Goal: Information Seeking & Learning: Learn about a topic

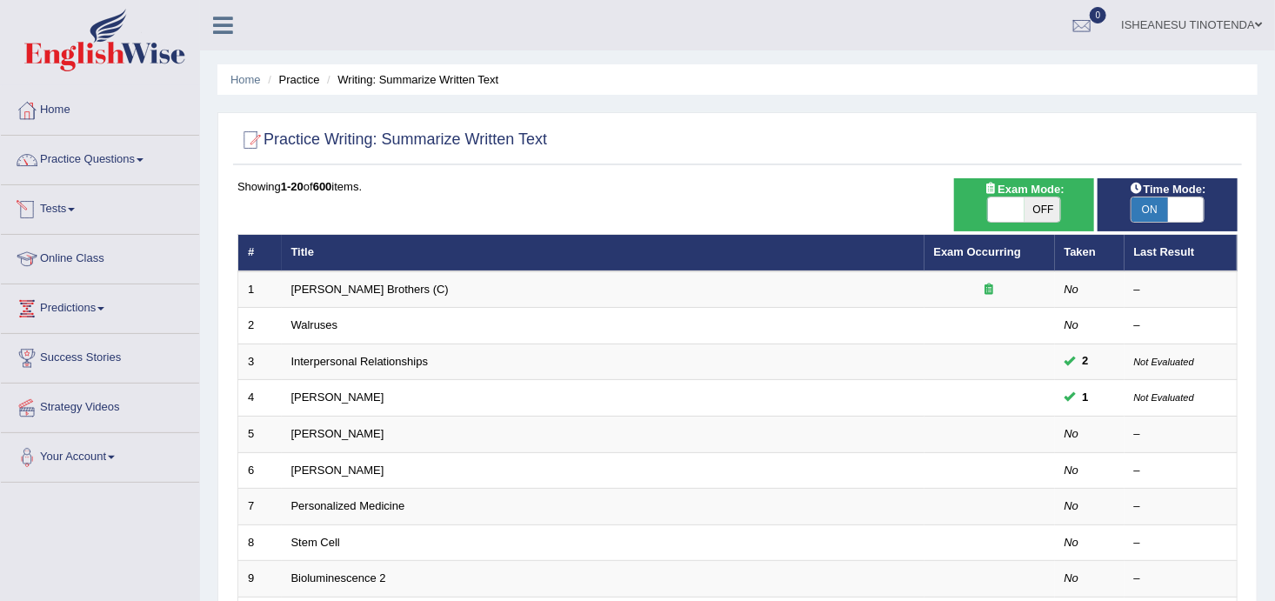
click at [77, 211] on link "Tests" at bounding box center [100, 206] width 198 height 43
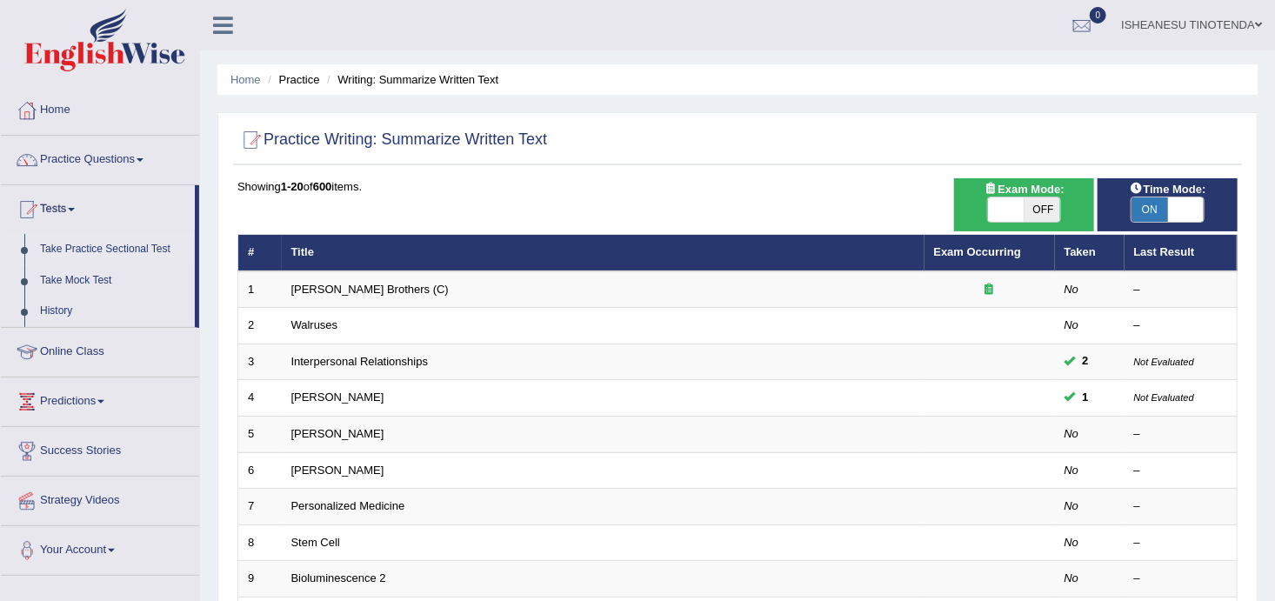
click at [84, 244] on link "Take Practice Sectional Test" at bounding box center [113, 249] width 163 height 31
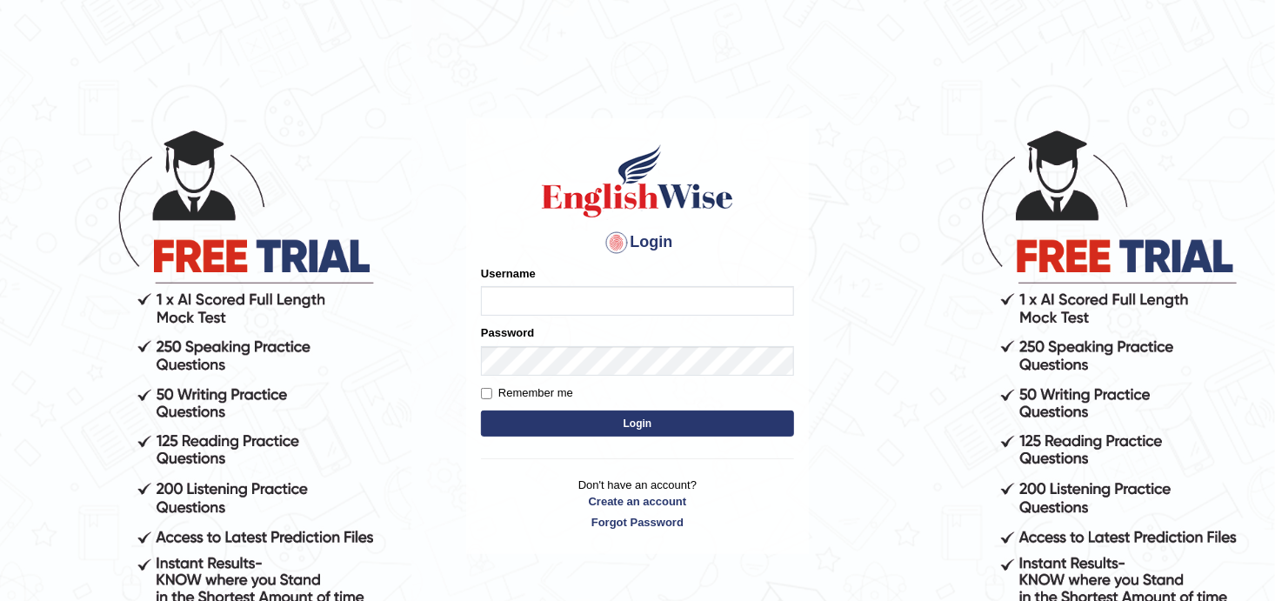
type input "Anesu_92"
click at [608, 422] on button "Login" at bounding box center [637, 423] width 313 height 26
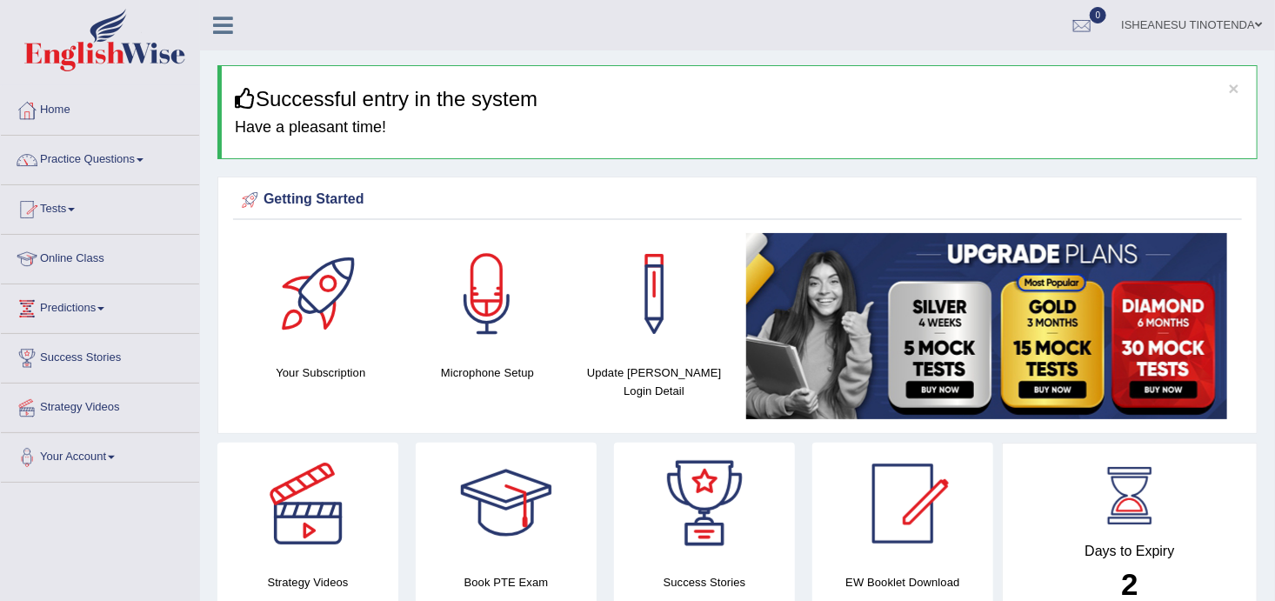
click at [70, 215] on link "Tests" at bounding box center [100, 206] width 198 height 43
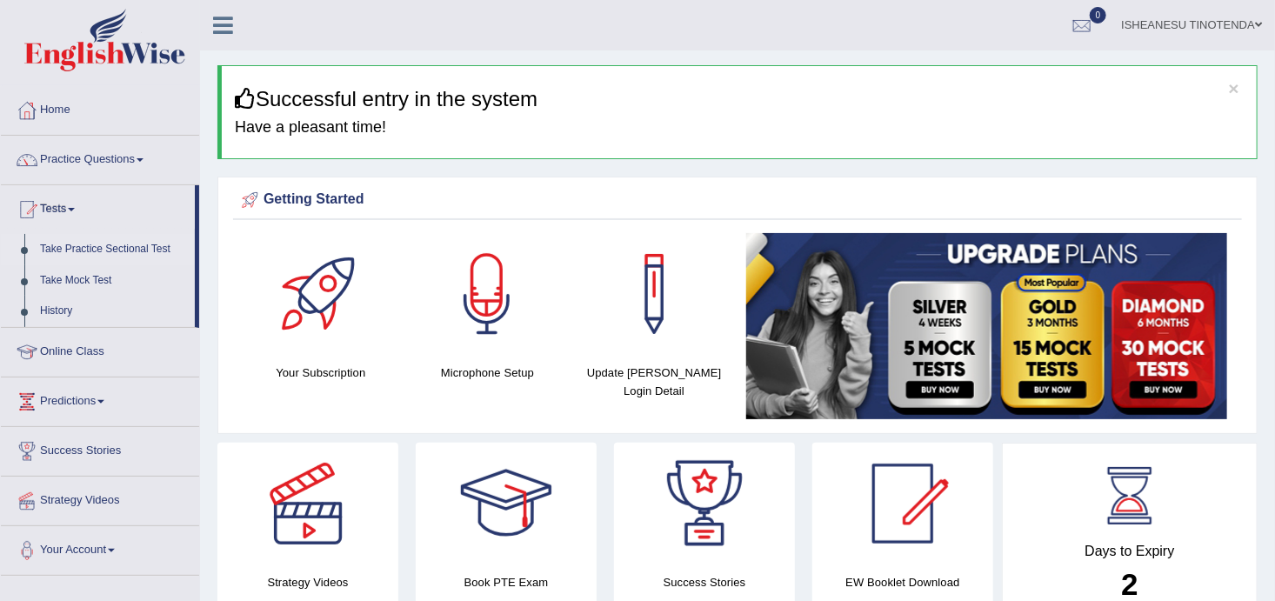
click at [63, 246] on link "Take Practice Sectional Test" at bounding box center [113, 249] width 163 height 31
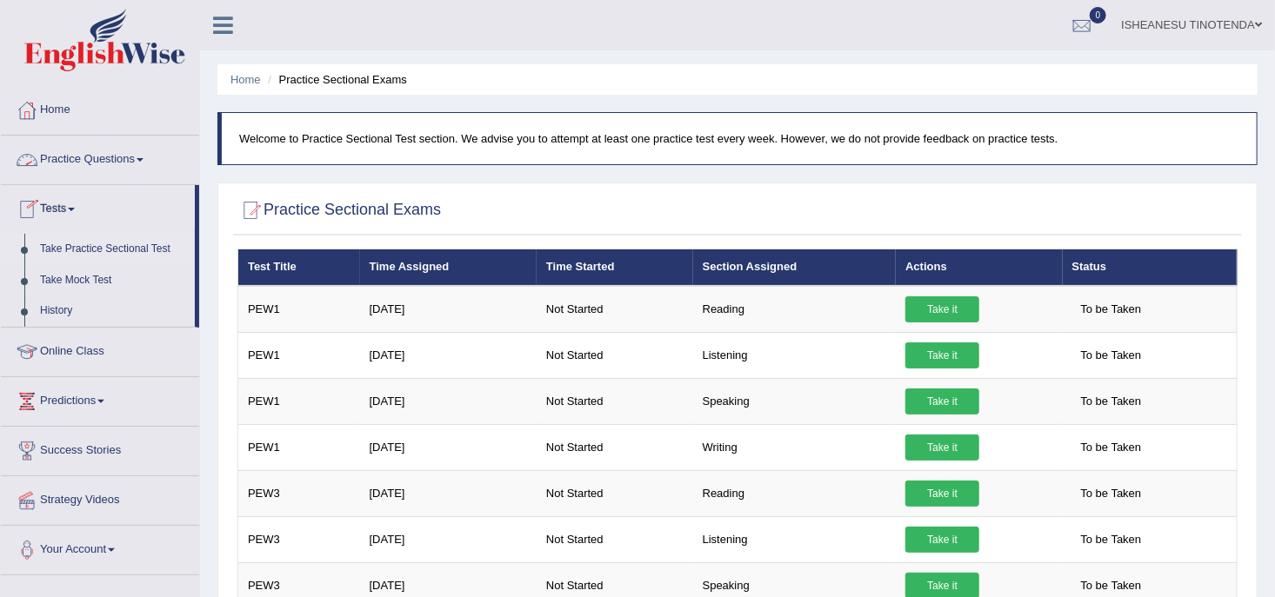
click at [123, 159] on link "Practice Questions" at bounding box center [100, 157] width 198 height 43
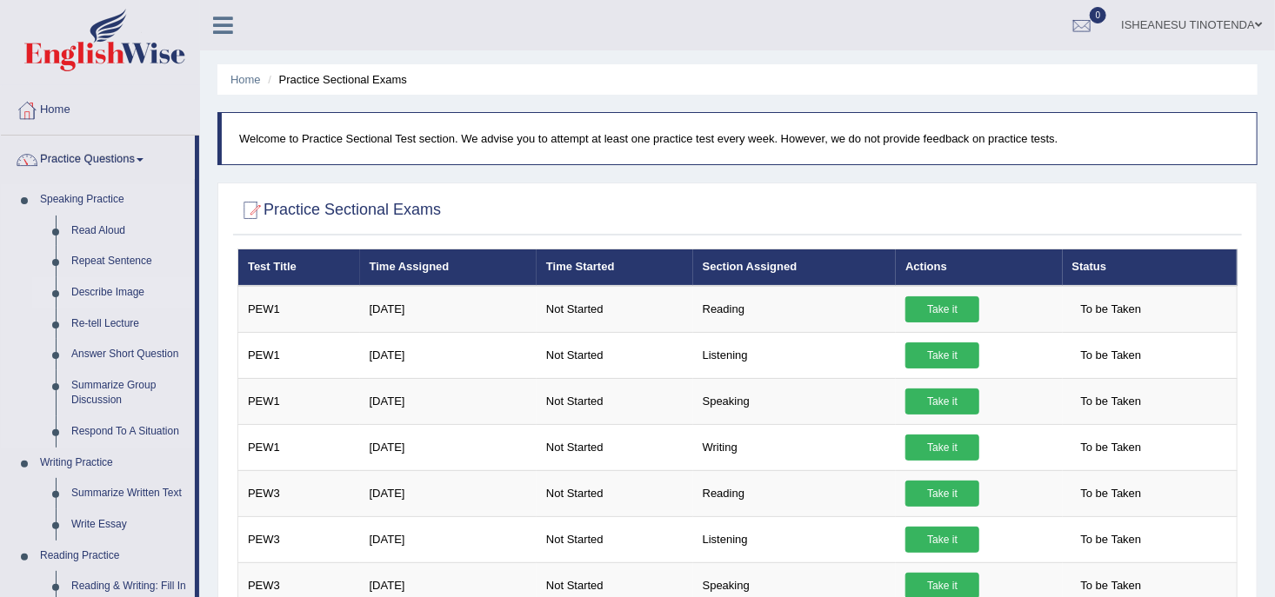
click at [93, 294] on link "Describe Image" at bounding box center [128, 292] width 131 height 31
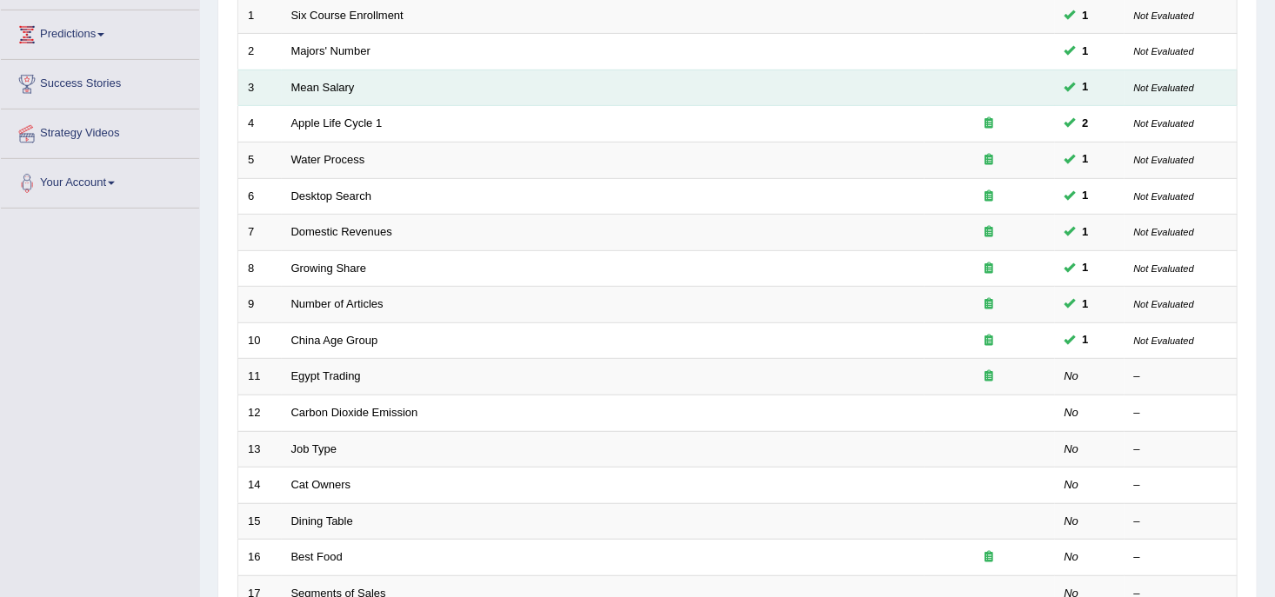
scroll to position [275, 0]
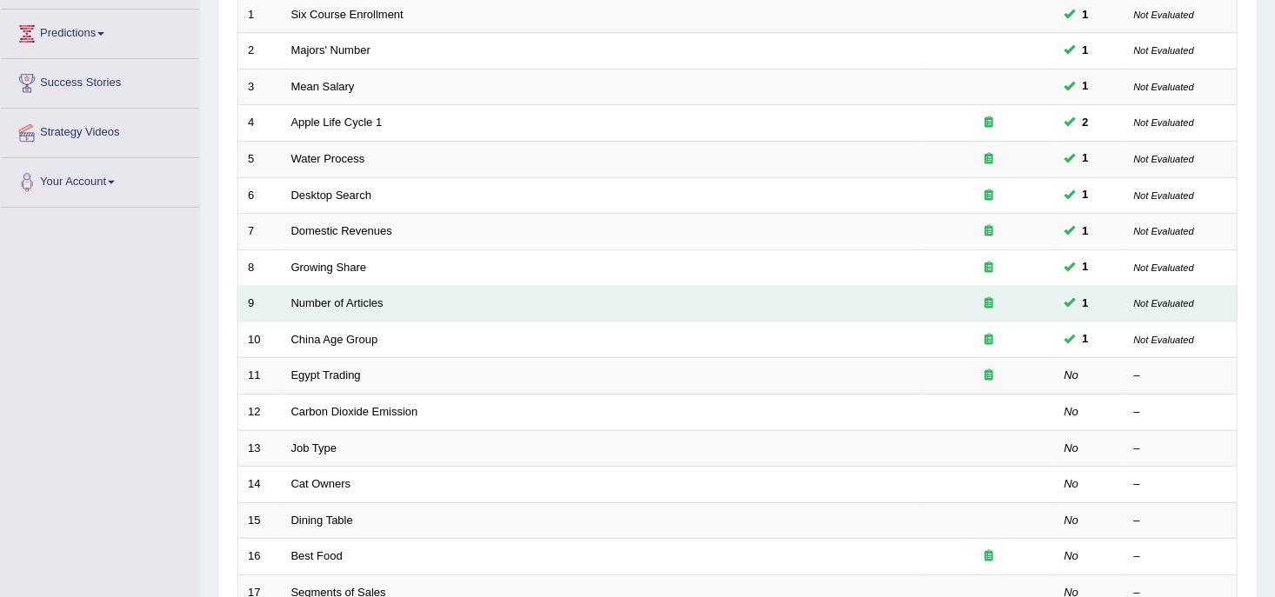
click at [386, 301] on td "Number of Articles" at bounding box center [603, 304] width 642 height 37
click at [363, 296] on link "Number of Articles" at bounding box center [337, 302] width 92 height 13
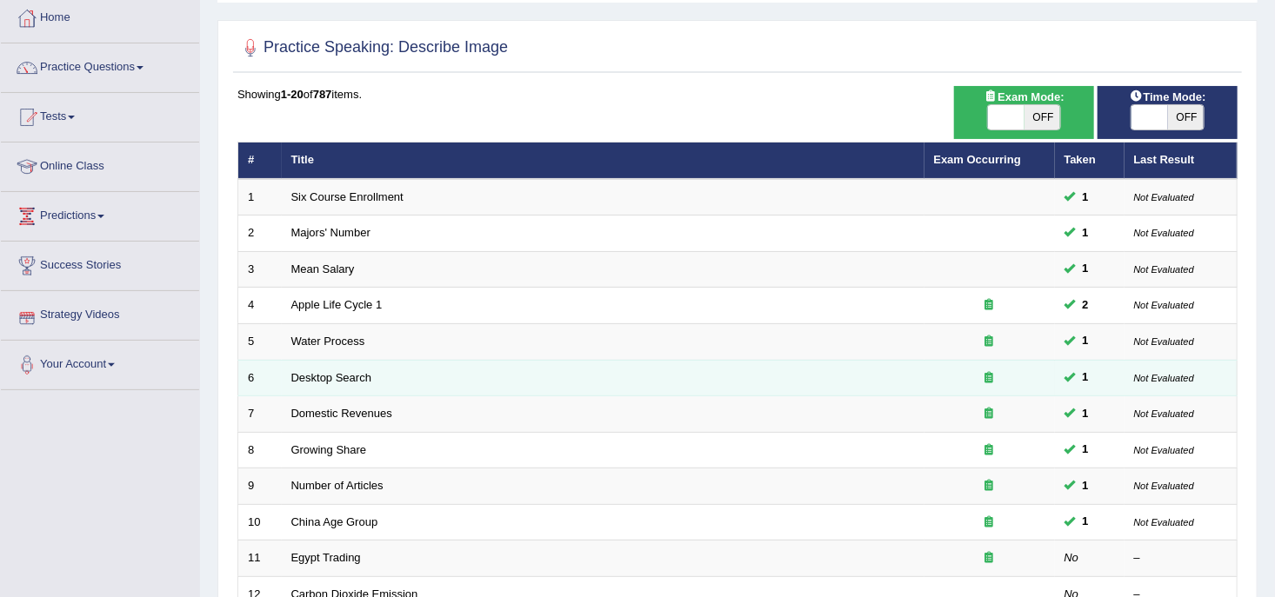
scroll to position [108, 0]
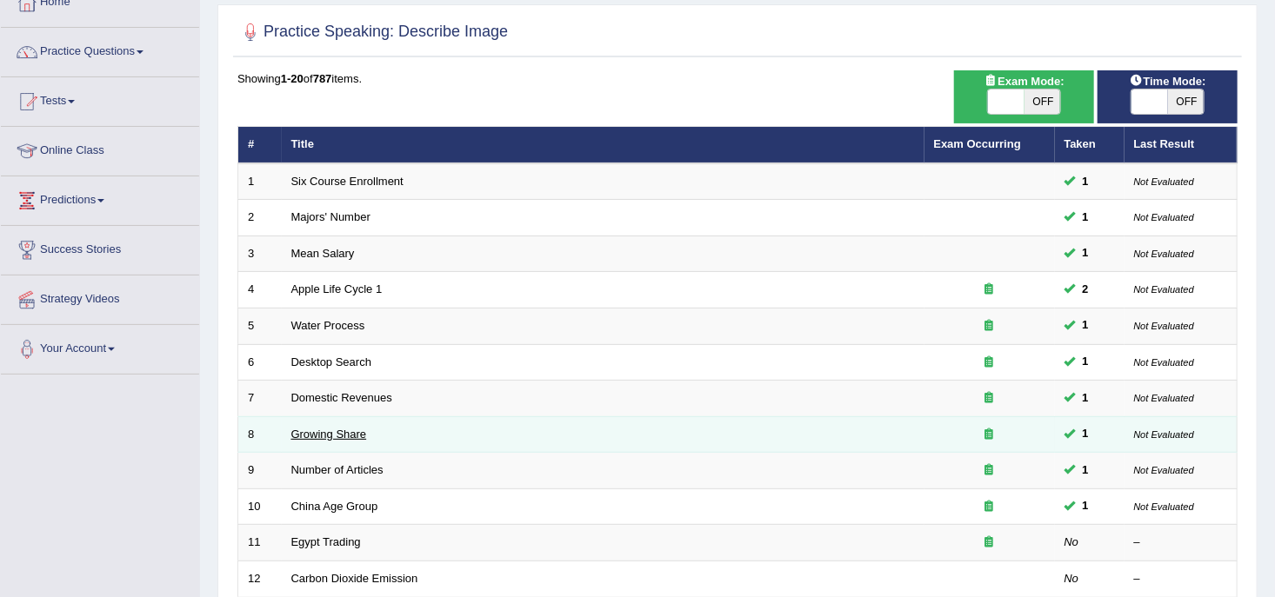
click at [303, 429] on link "Growing Share" at bounding box center [329, 434] width 76 height 13
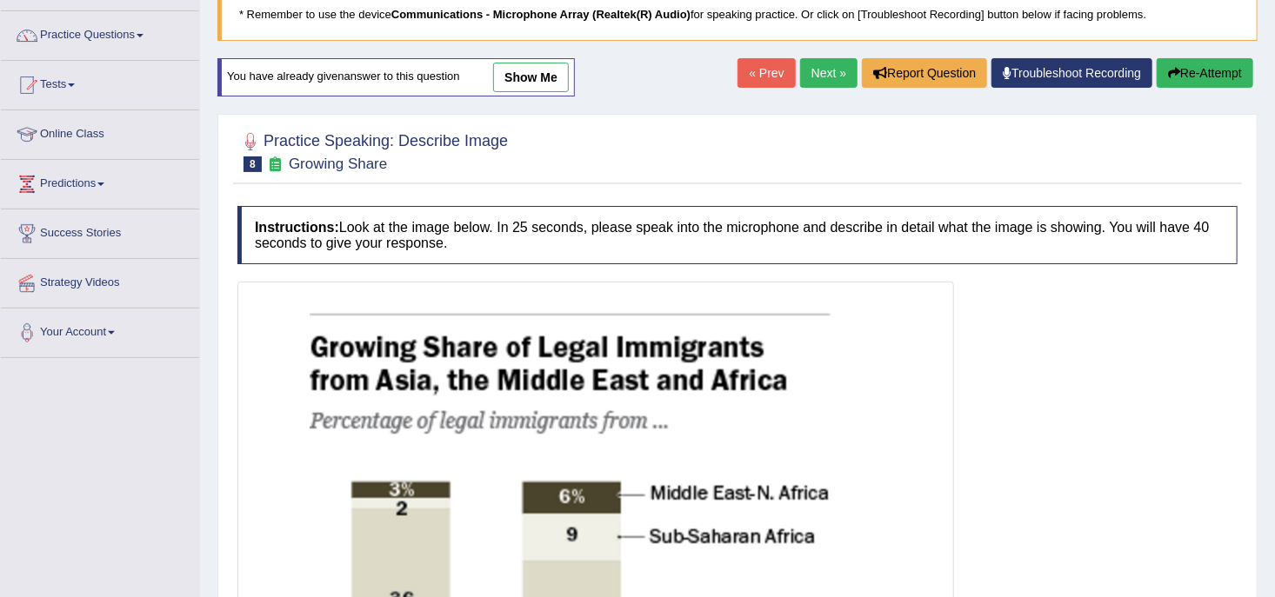
scroll to position [117, 0]
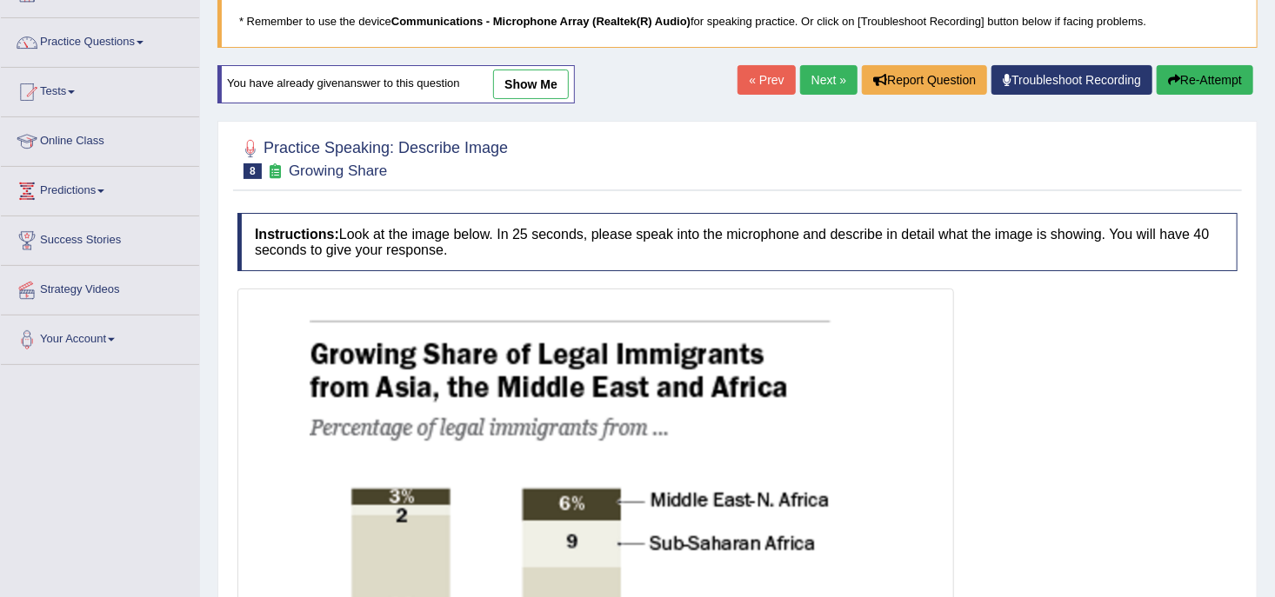
click at [532, 77] on link "show me" at bounding box center [531, 85] width 76 height 30
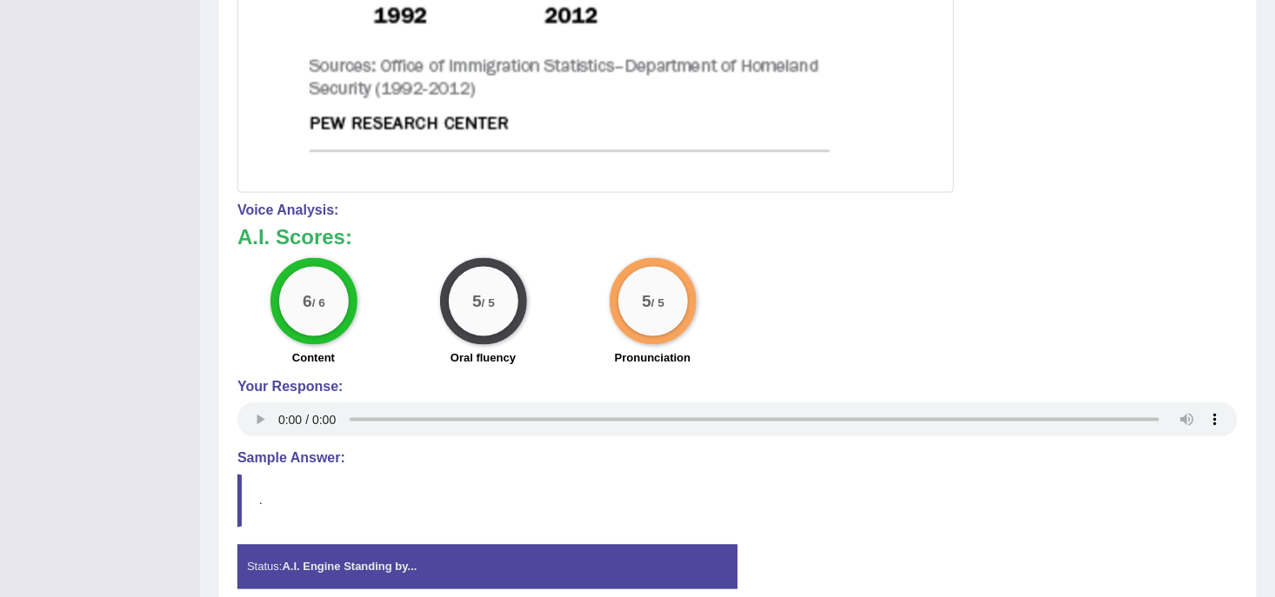
scroll to position [1129, 0]
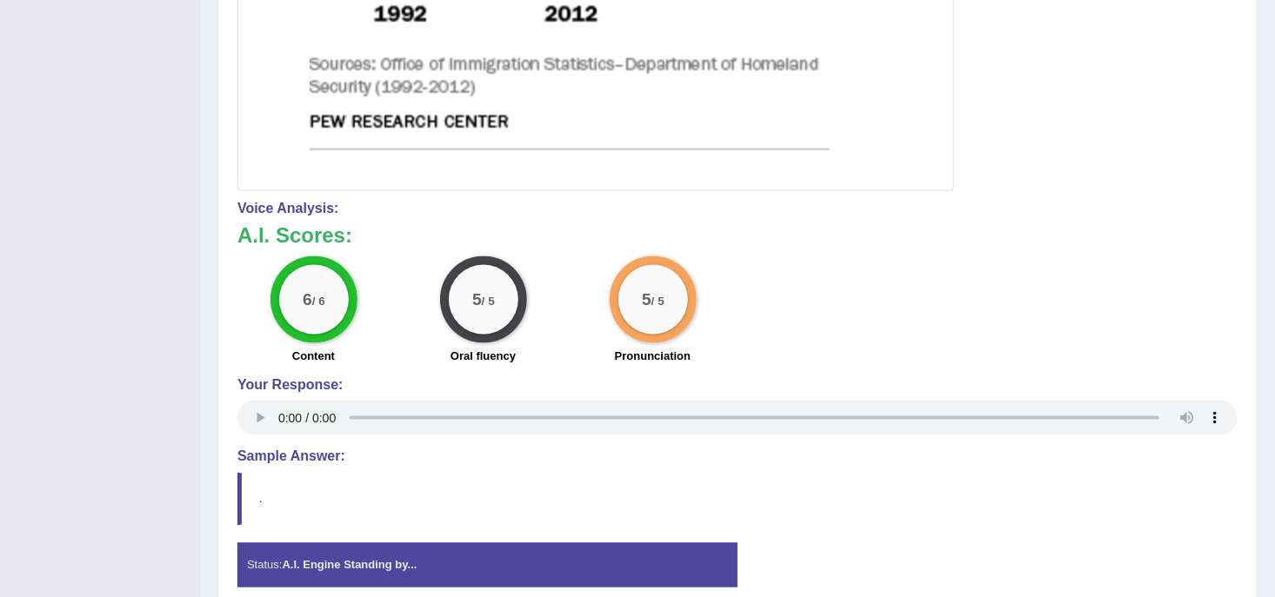
click at [929, 496] on blockquote "." at bounding box center [737, 499] width 1000 height 53
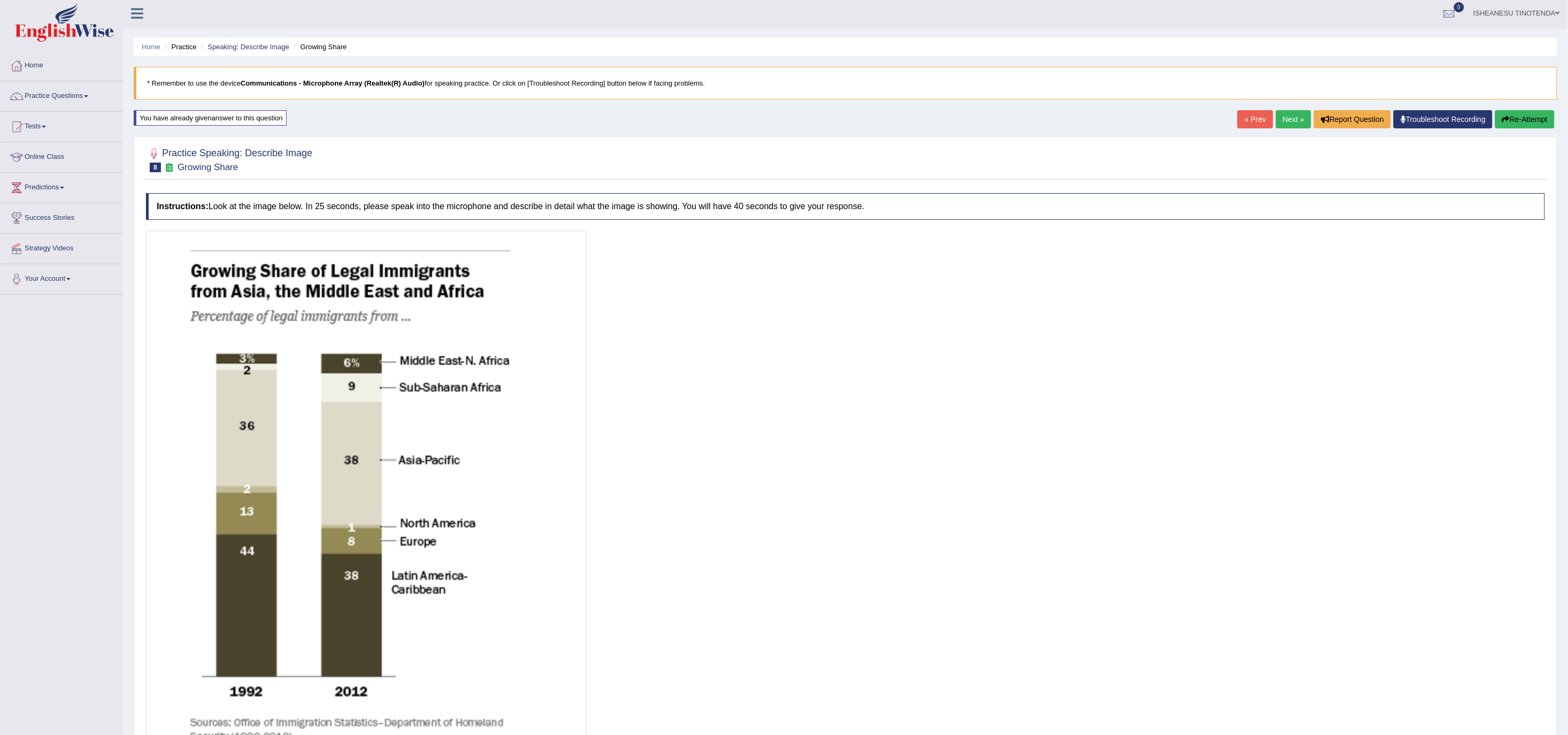
scroll to position [0, 0]
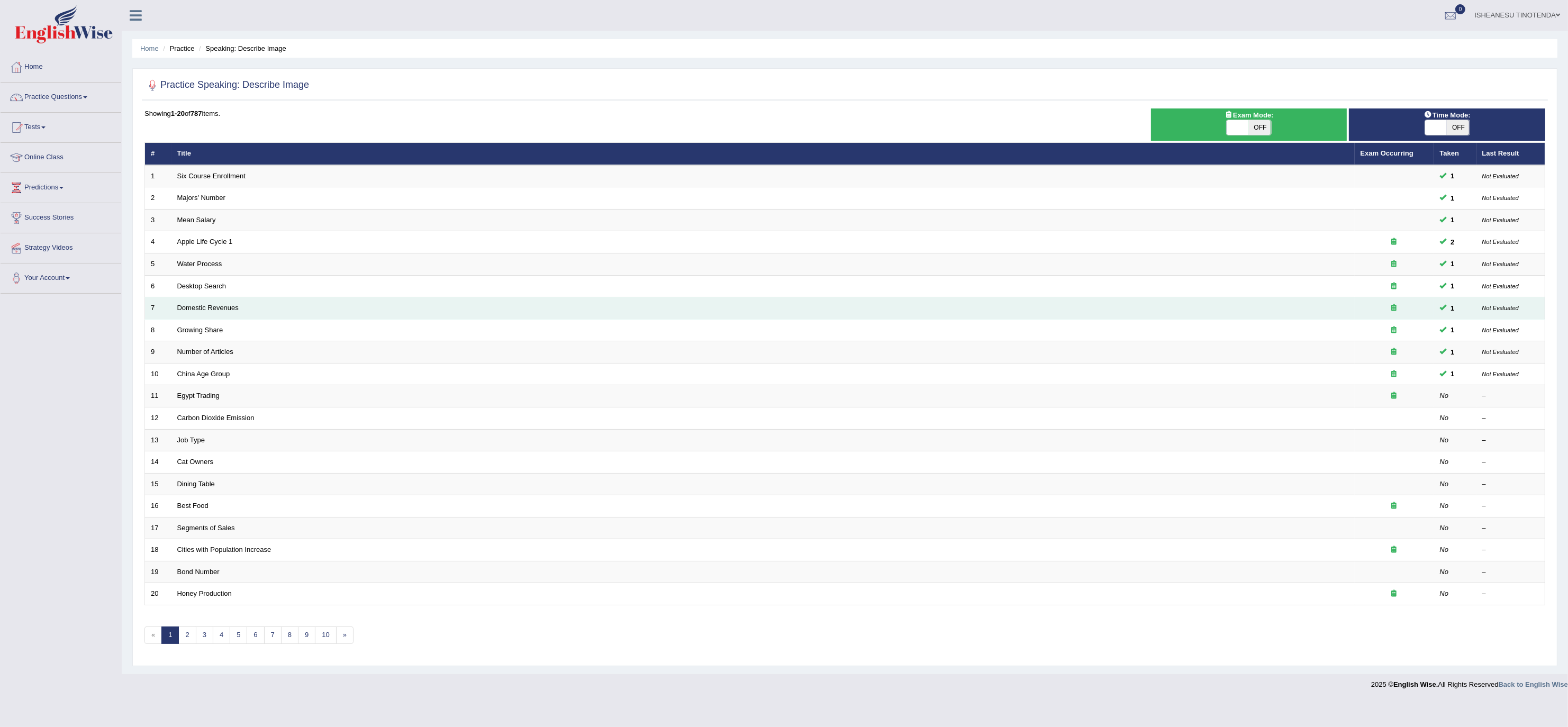
click at [250, 304] on td "Domestic Revenues" at bounding box center [763, 308] width 1183 height 23
click at [206, 311] on link "Domestic Revenues" at bounding box center [208, 307] width 61 height 8
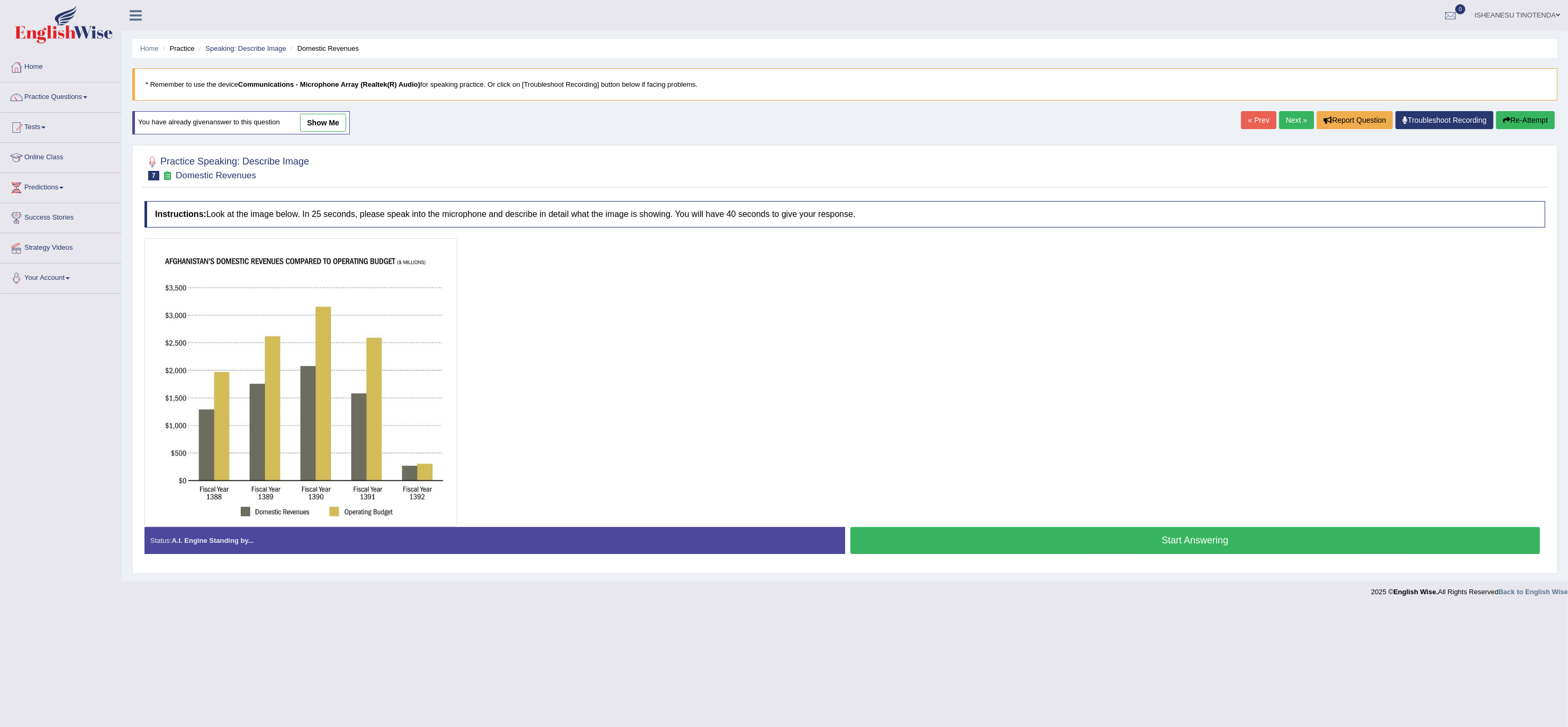
click at [316, 116] on link "show me" at bounding box center [323, 123] width 46 height 18
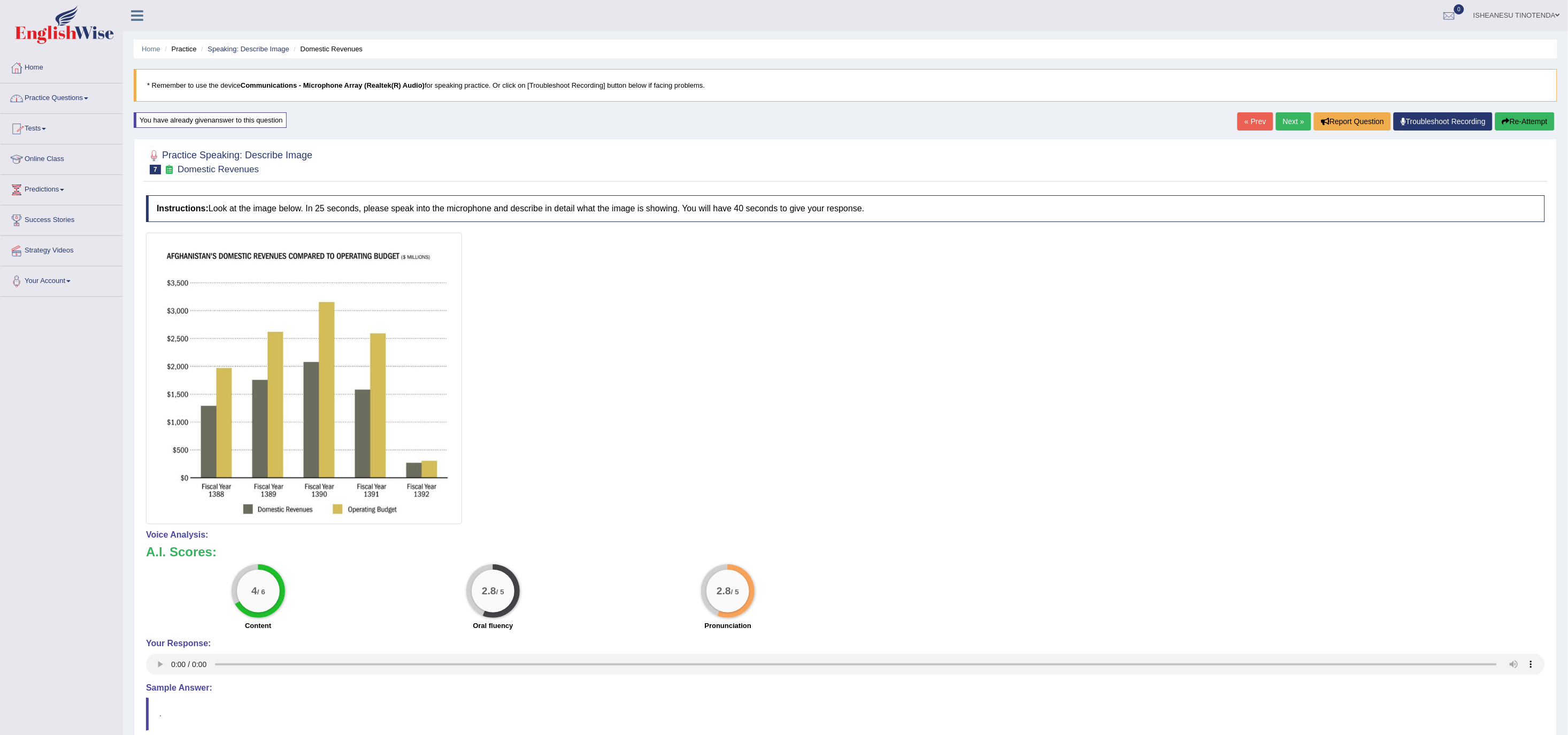
click at [81, 93] on link "Practice Questions" at bounding box center [62, 97] width 122 height 26
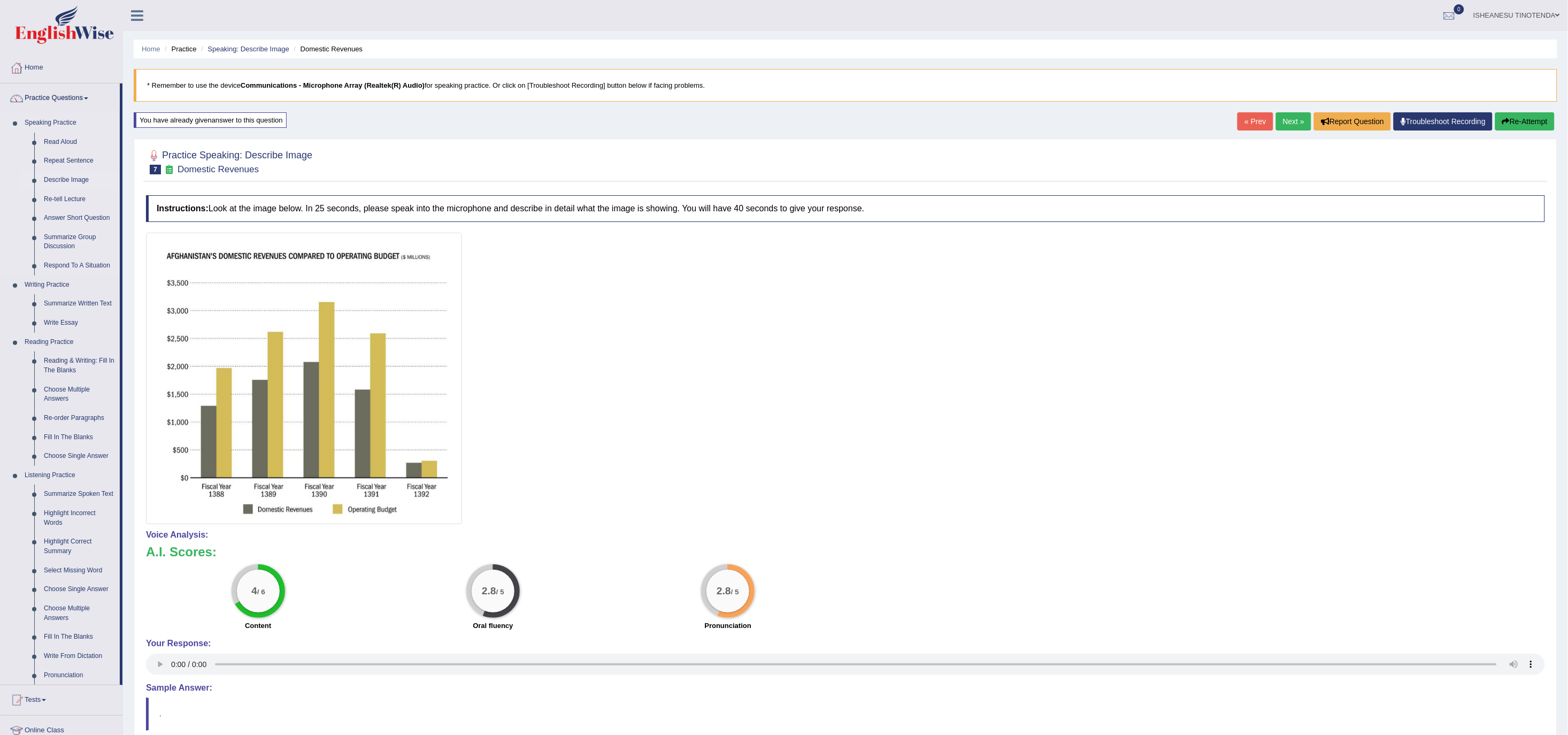
click at [62, 179] on link "Describe Image" at bounding box center [79, 180] width 81 height 19
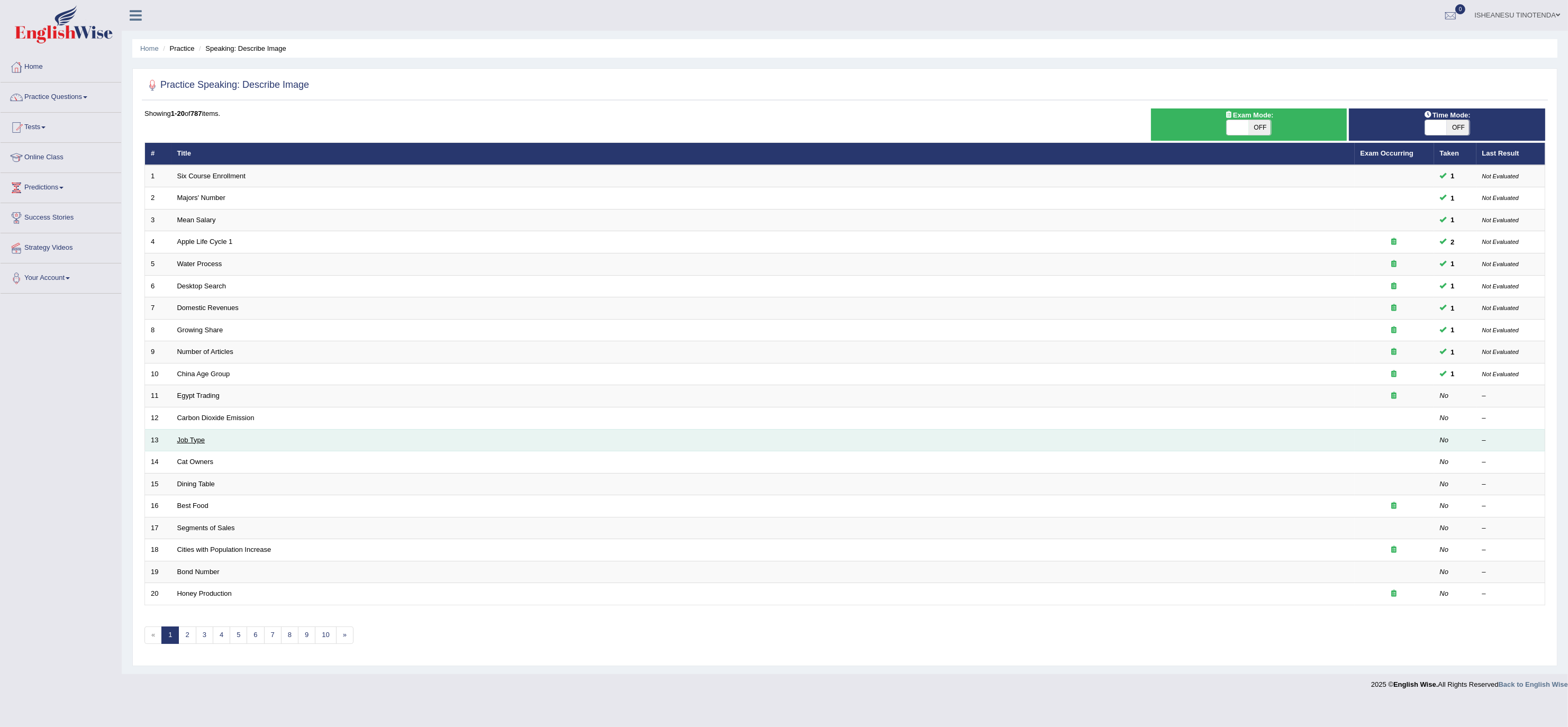
click at [195, 444] on link "Job Type" at bounding box center [191, 439] width 28 height 8
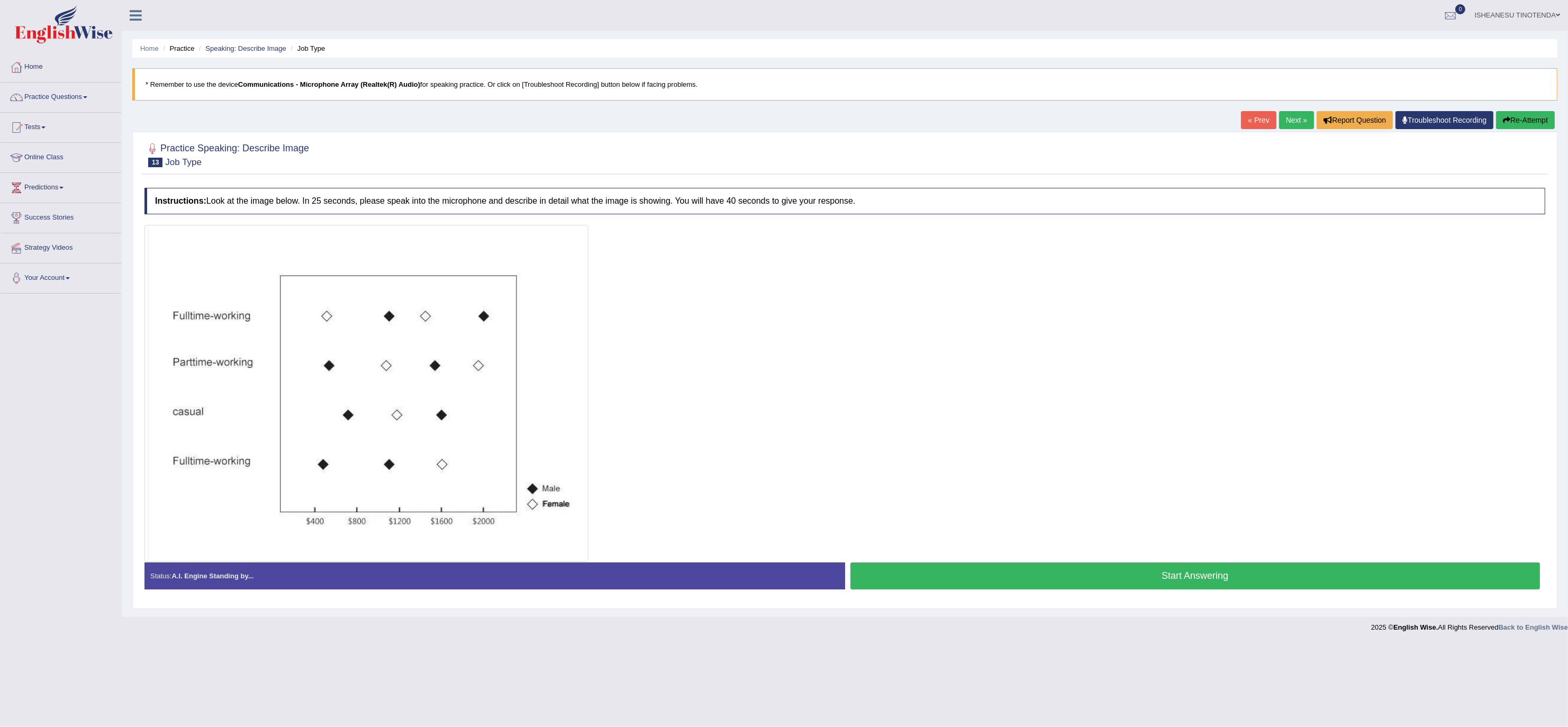
click at [1286, 119] on link "Next »" at bounding box center [1296, 120] width 35 height 18
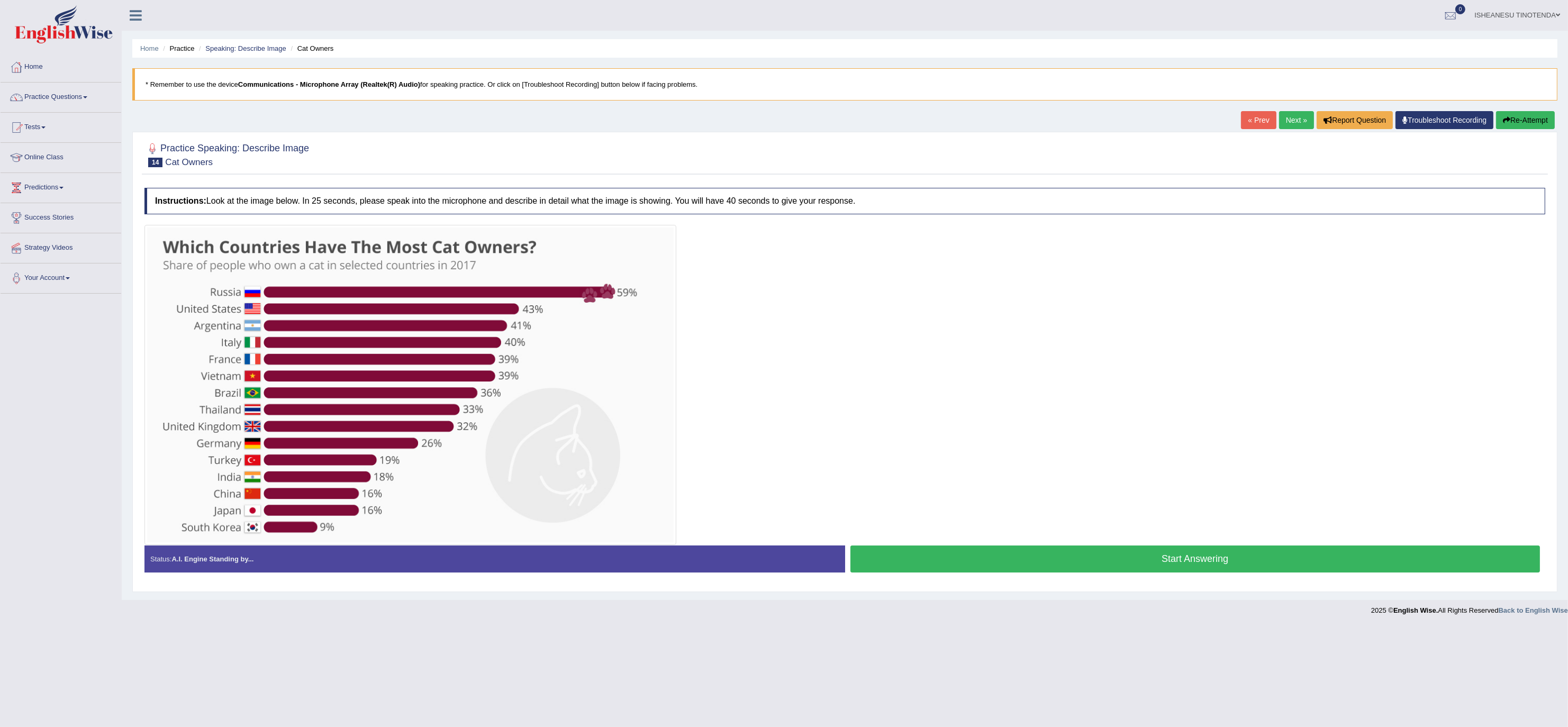
click at [82, 94] on link "Practice Questions" at bounding box center [61, 96] width 121 height 26
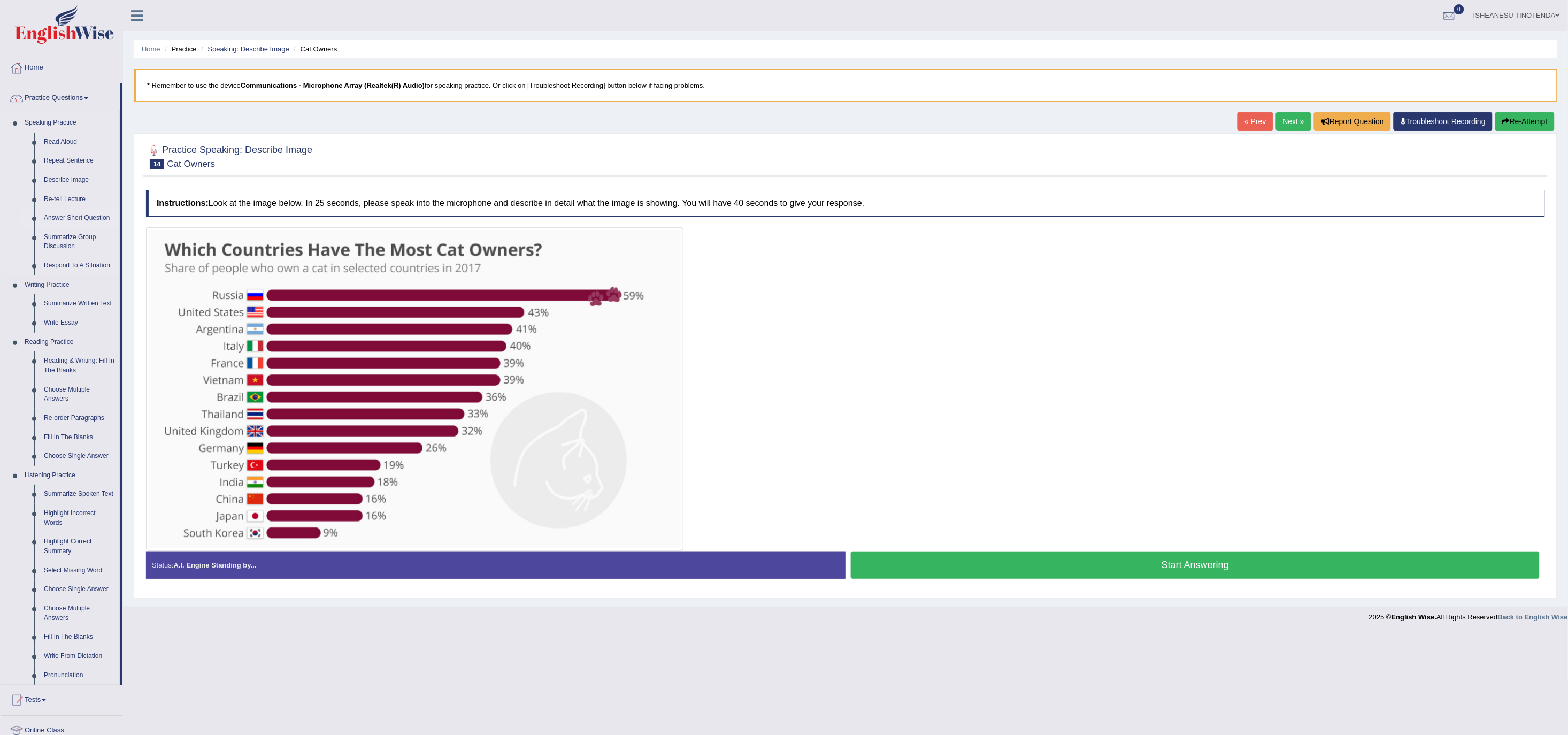
click at [67, 226] on link "Answer Short Question" at bounding box center [79, 218] width 81 height 19
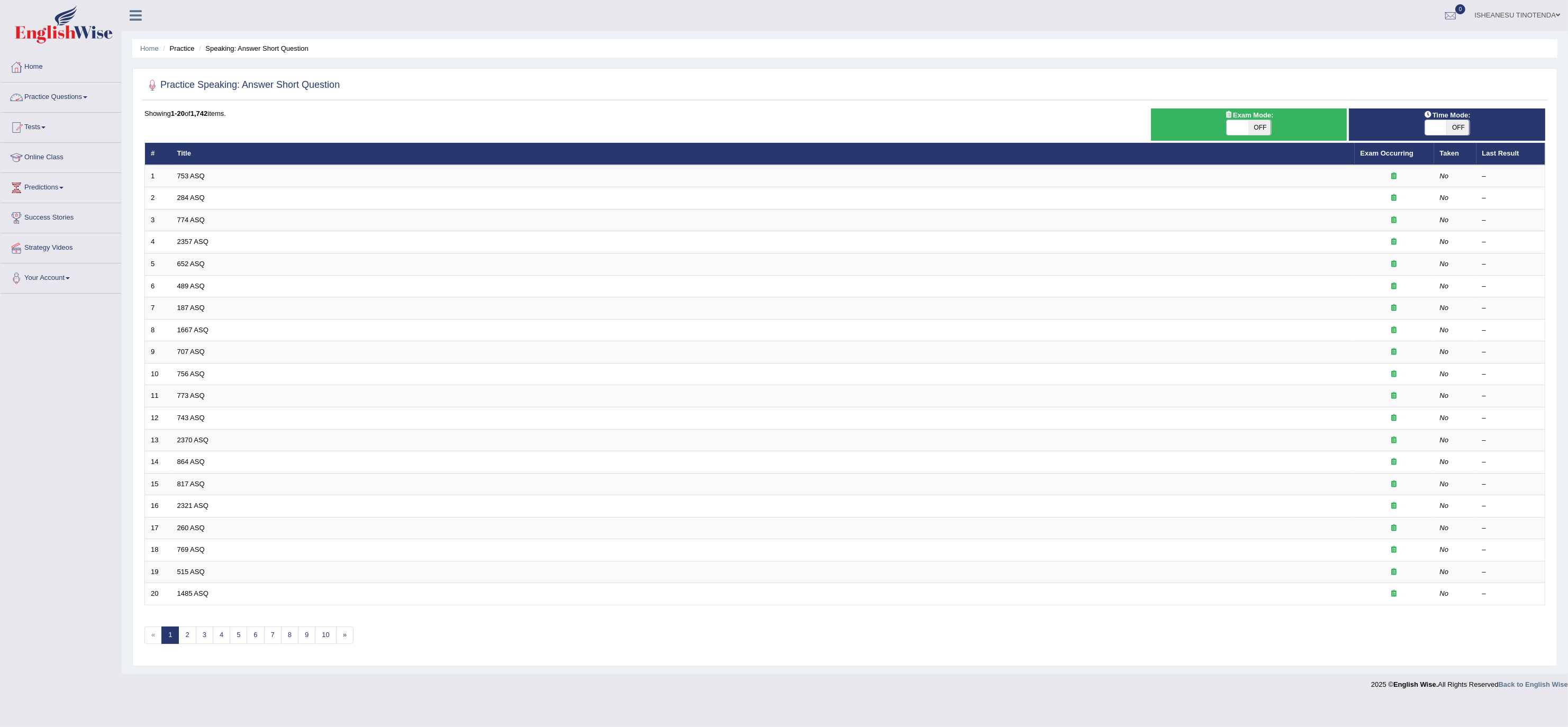
click at [89, 96] on link "Practice Questions" at bounding box center [61, 96] width 121 height 26
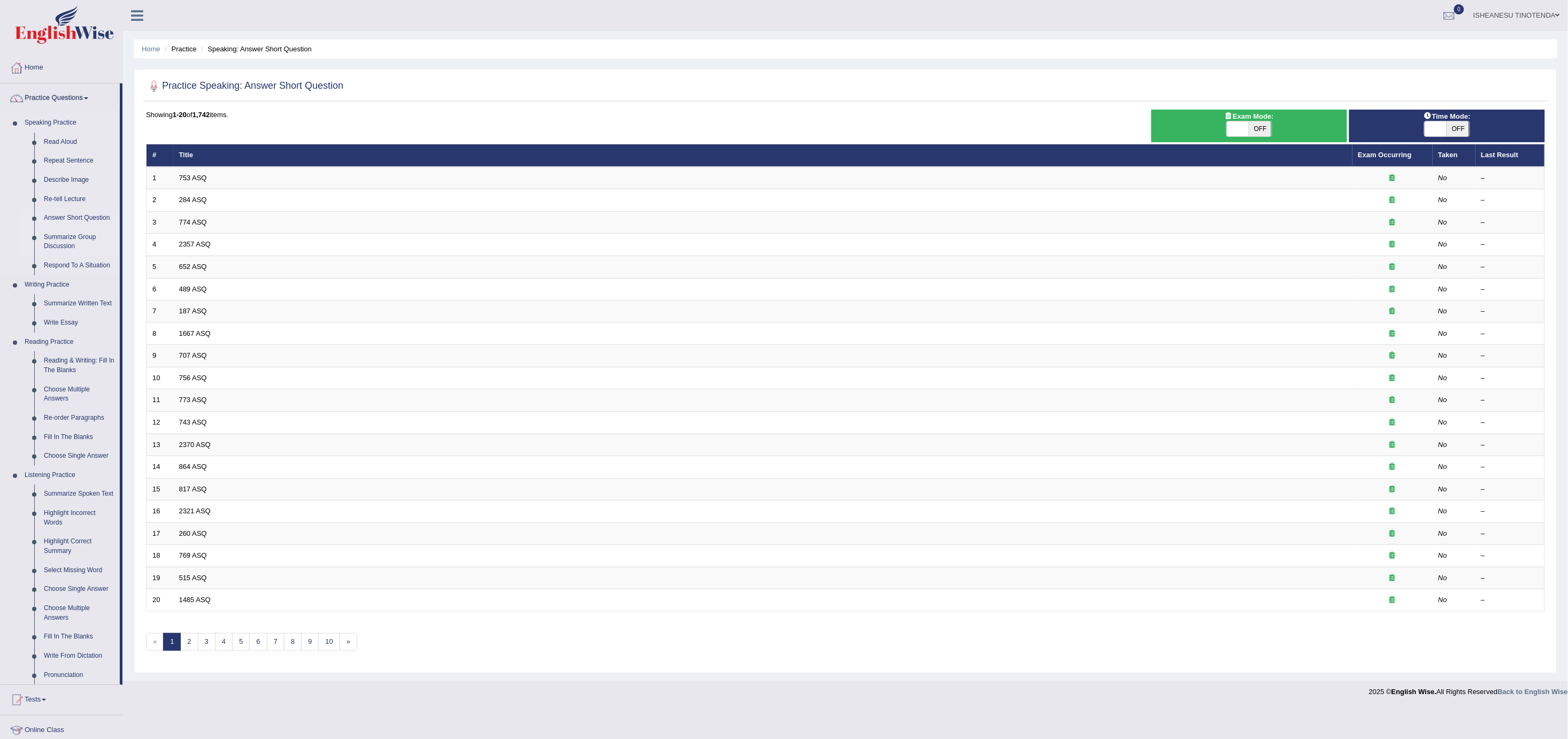
click at [62, 240] on link "Summarize Group Discussion" at bounding box center [79, 242] width 81 height 28
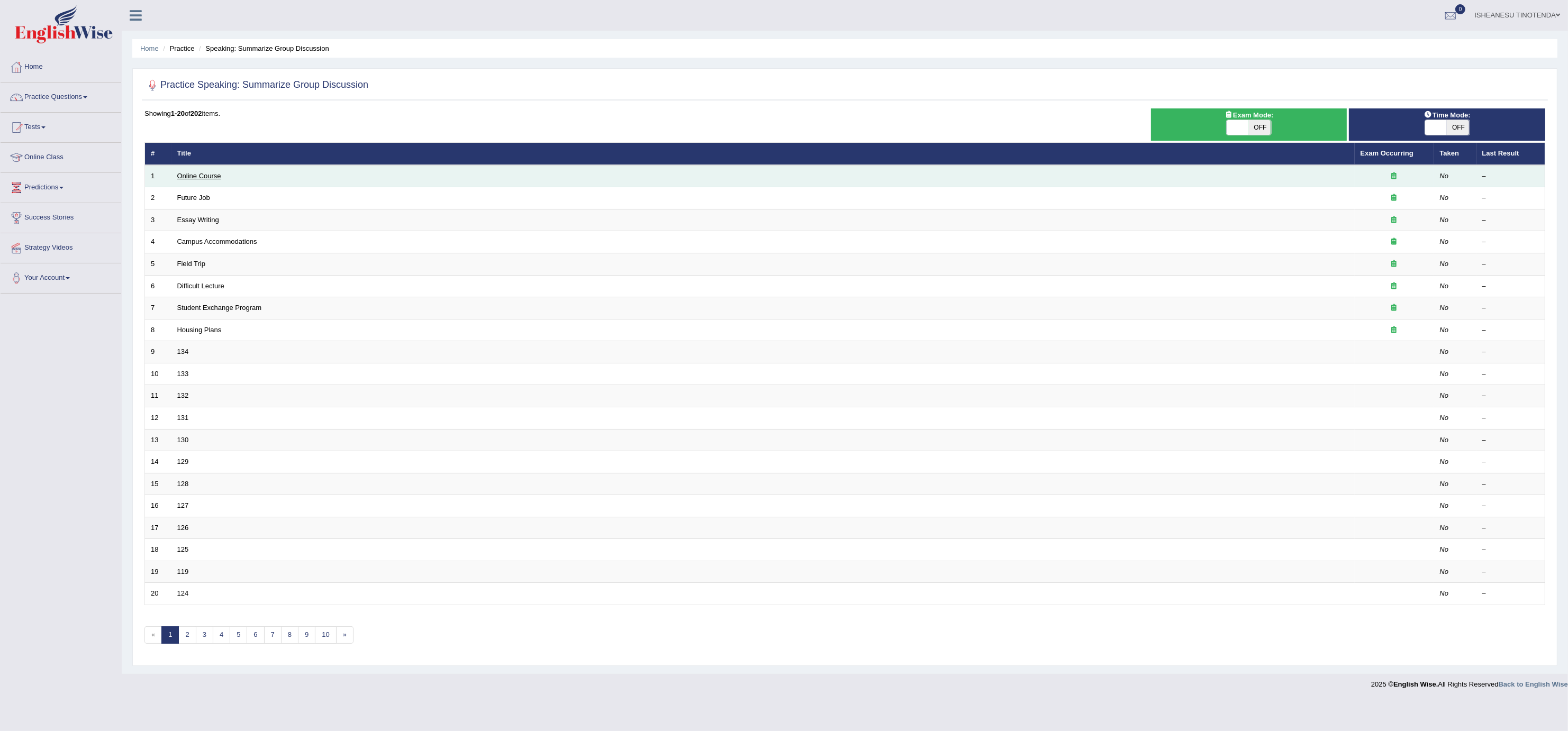
click at [197, 174] on link "Online Course" at bounding box center [199, 176] width 44 height 8
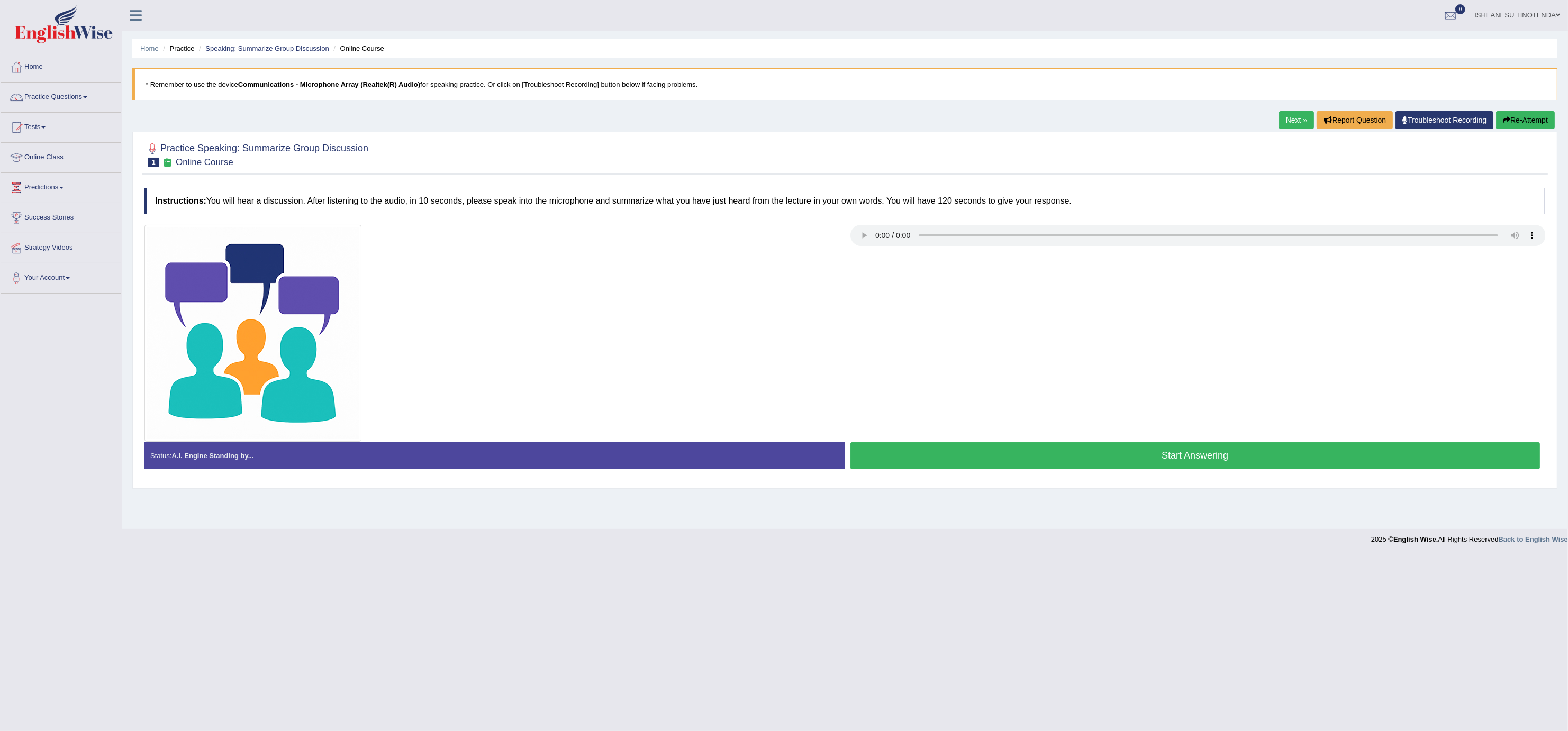
click at [1267, 450] on button "Start Answering" at bounding box center [1195, 456] width 690 height 27
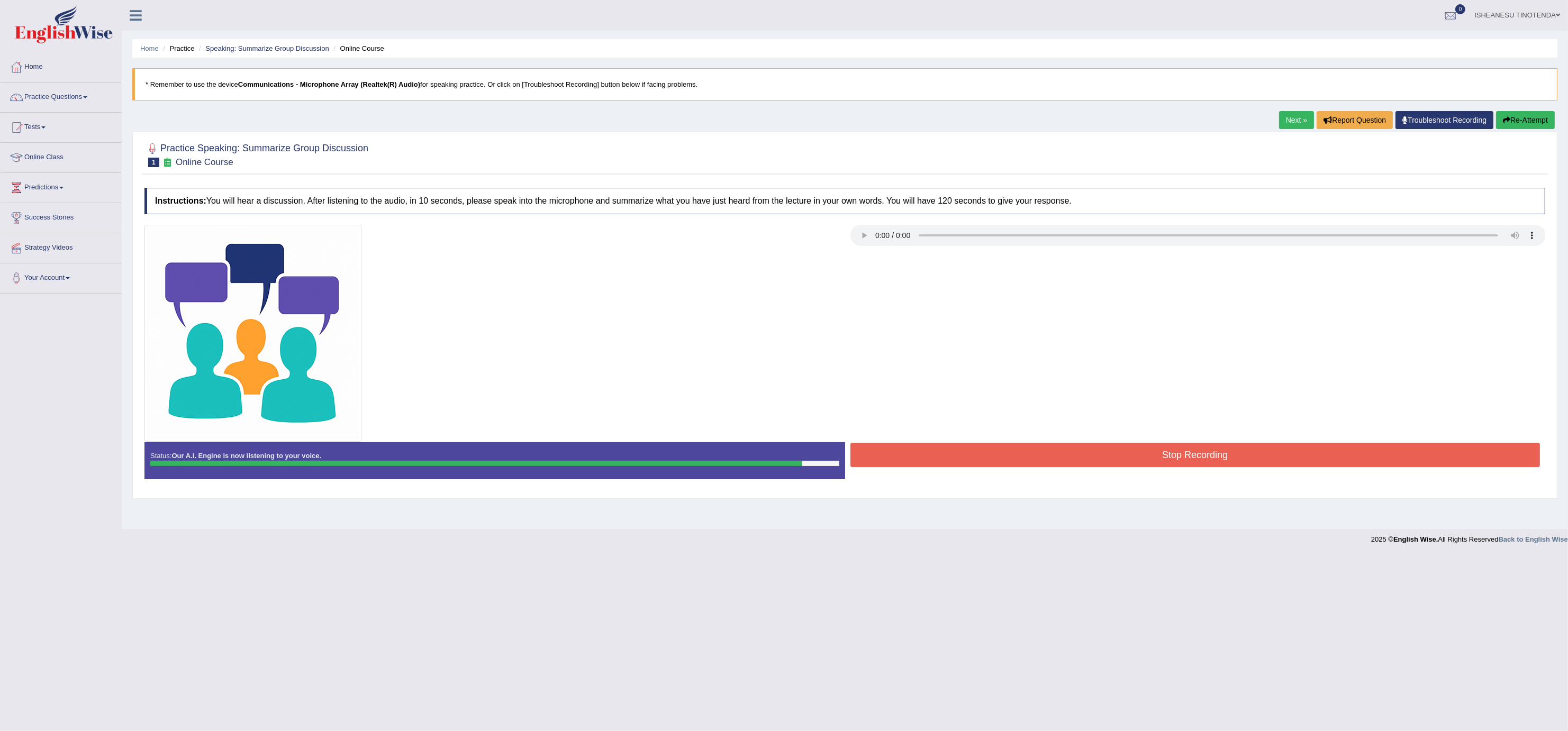
click at [1267, 450] on button "Stop Recording" at bounding box center [1195, 455] width 690 height 24
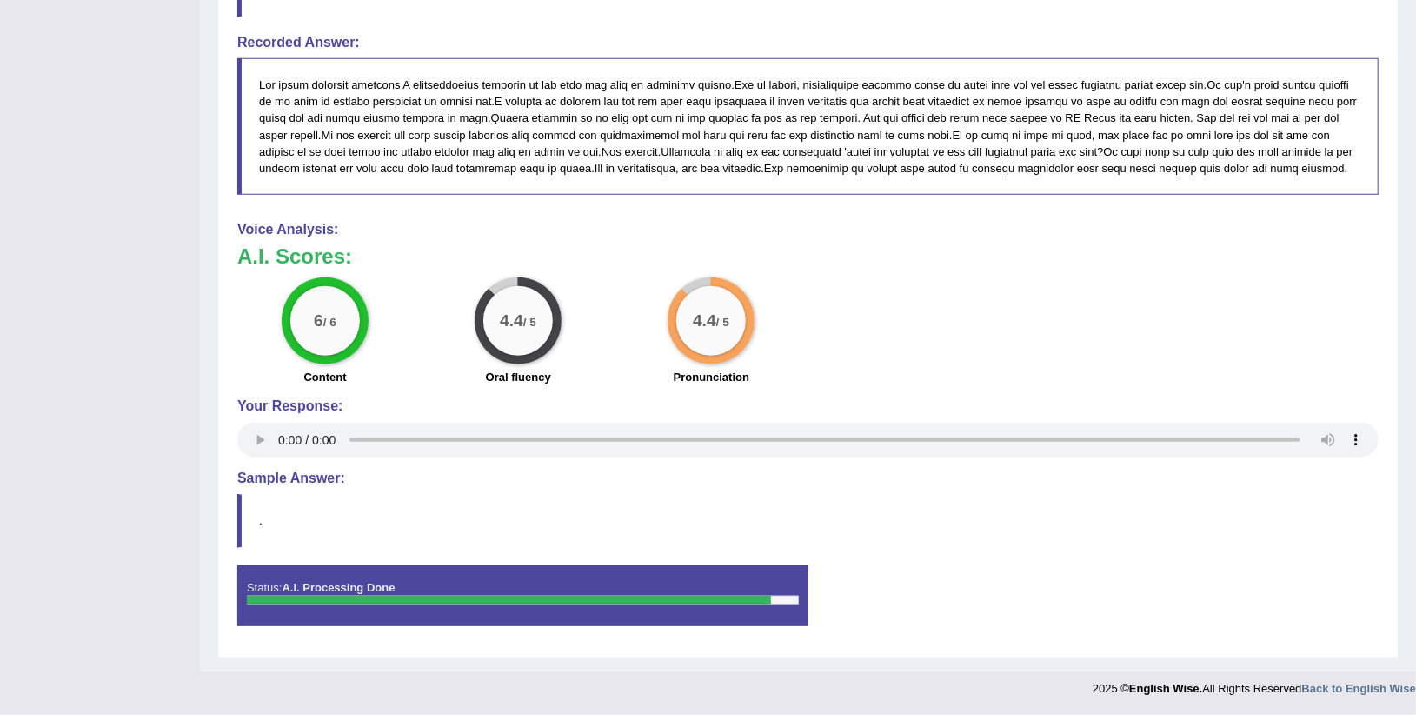
scroll to position [1040, 0]
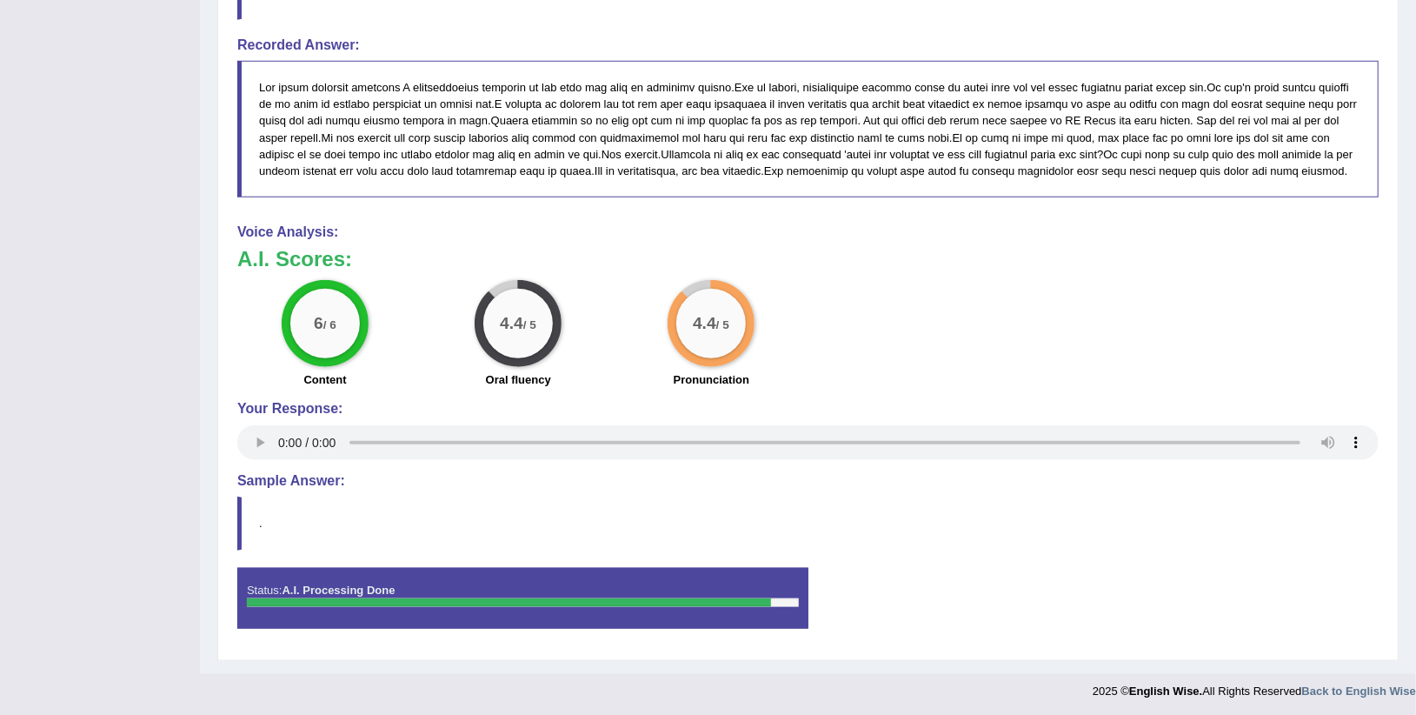
click at [1043, 549] on blockquote "." at bounding box center [808, 522] width 1142 height 53
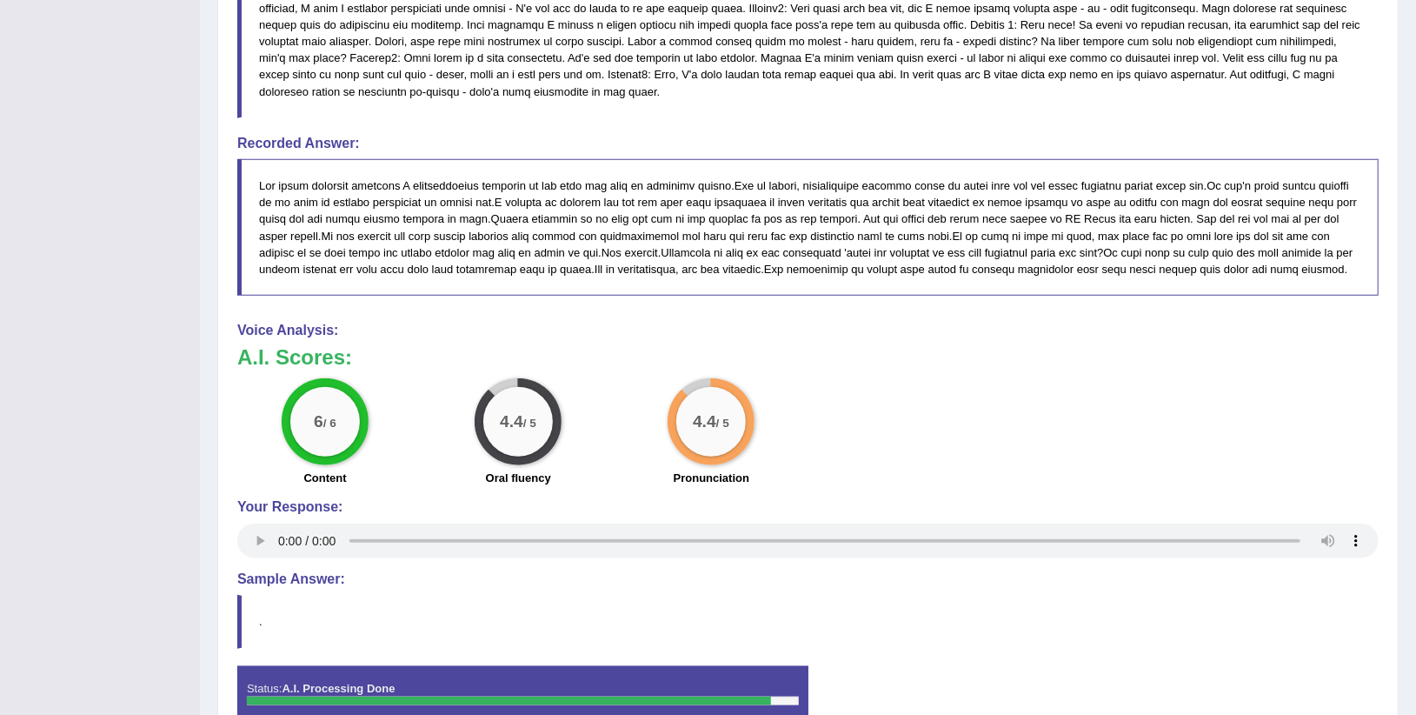
scroll to position [946, 0]
